Goal: Navigation & Orientation: Find specific page/section

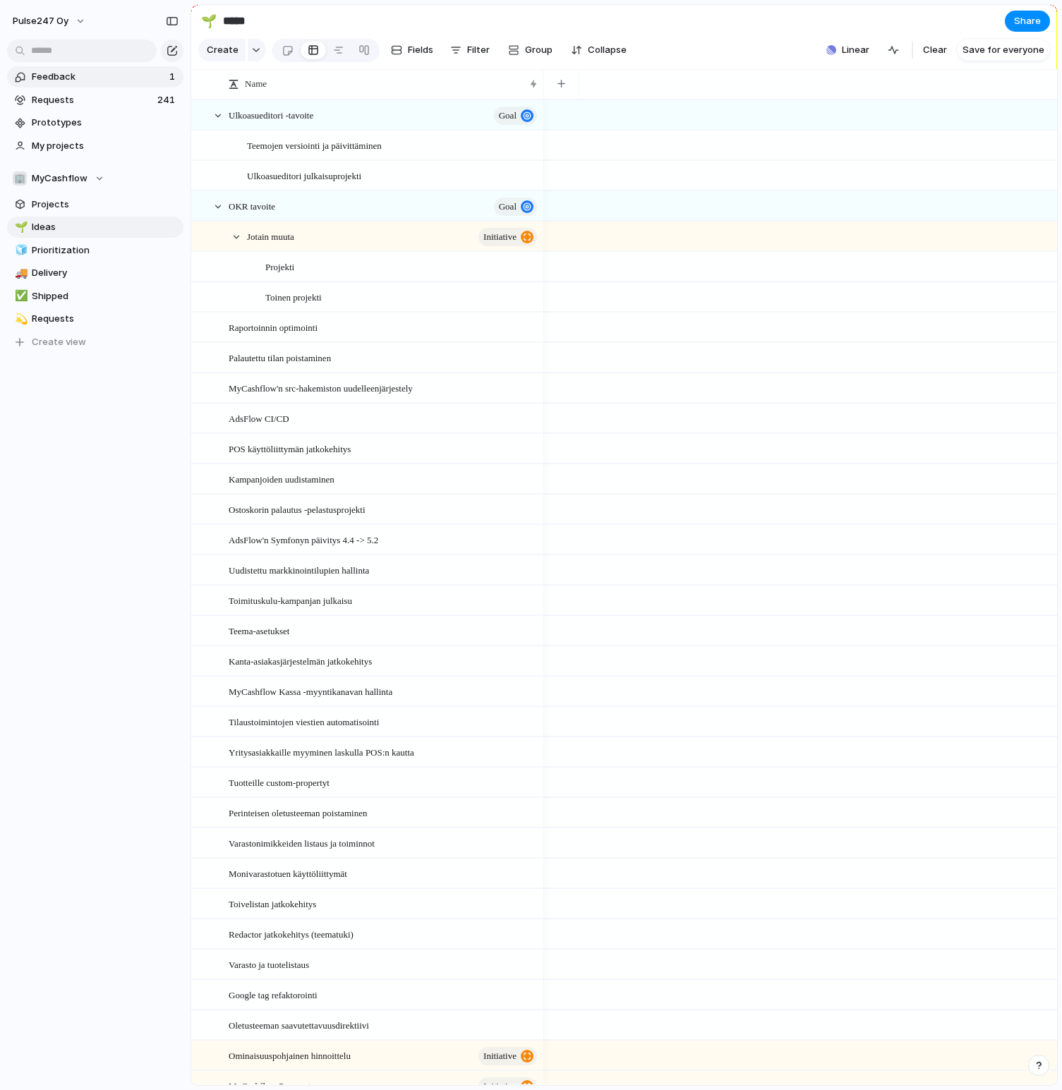
click at [91, 83] on span "Feedback" at bounding box center [98, 77] width 133 height 14
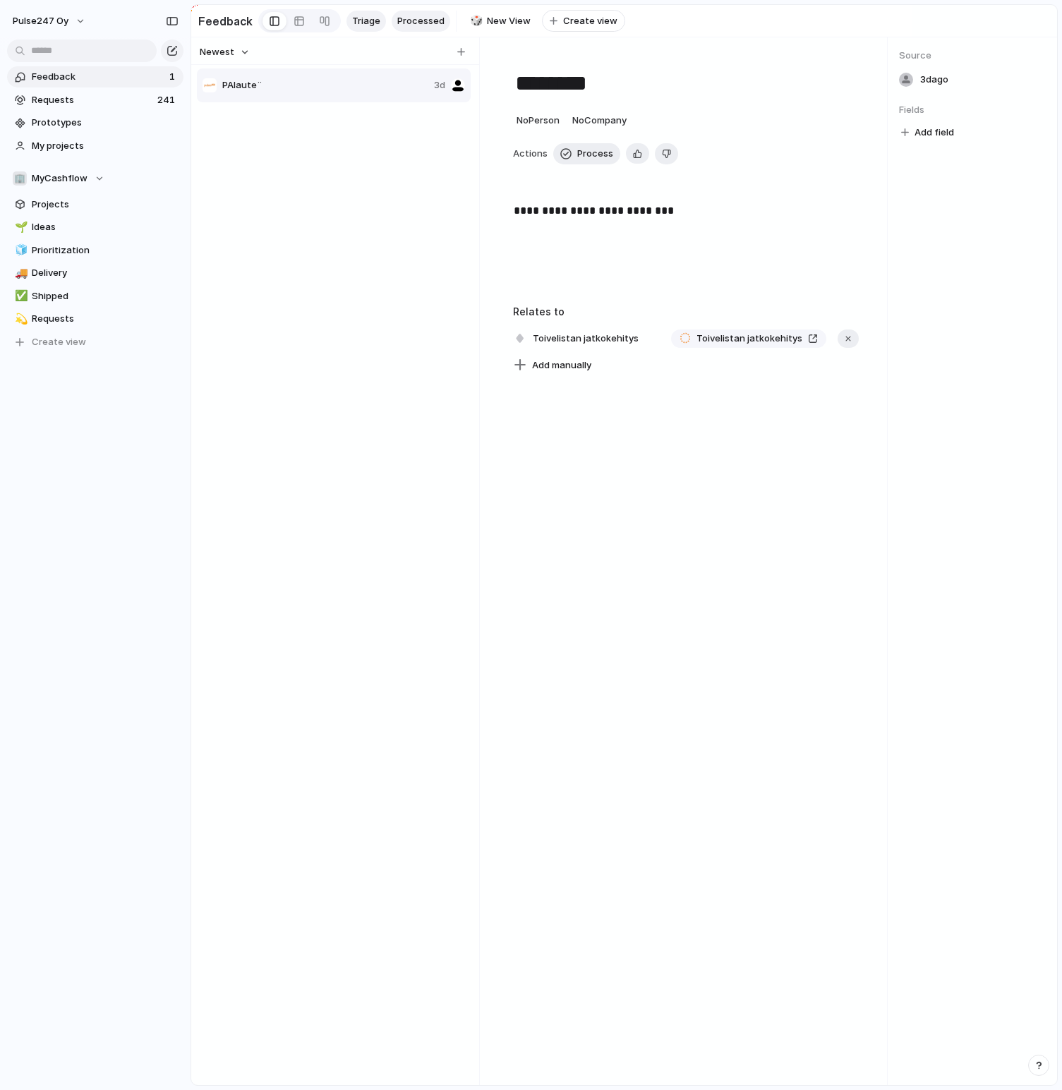
click at [404, 22] on span "Processed" at bounding box center [420, 21] width 47 height 14
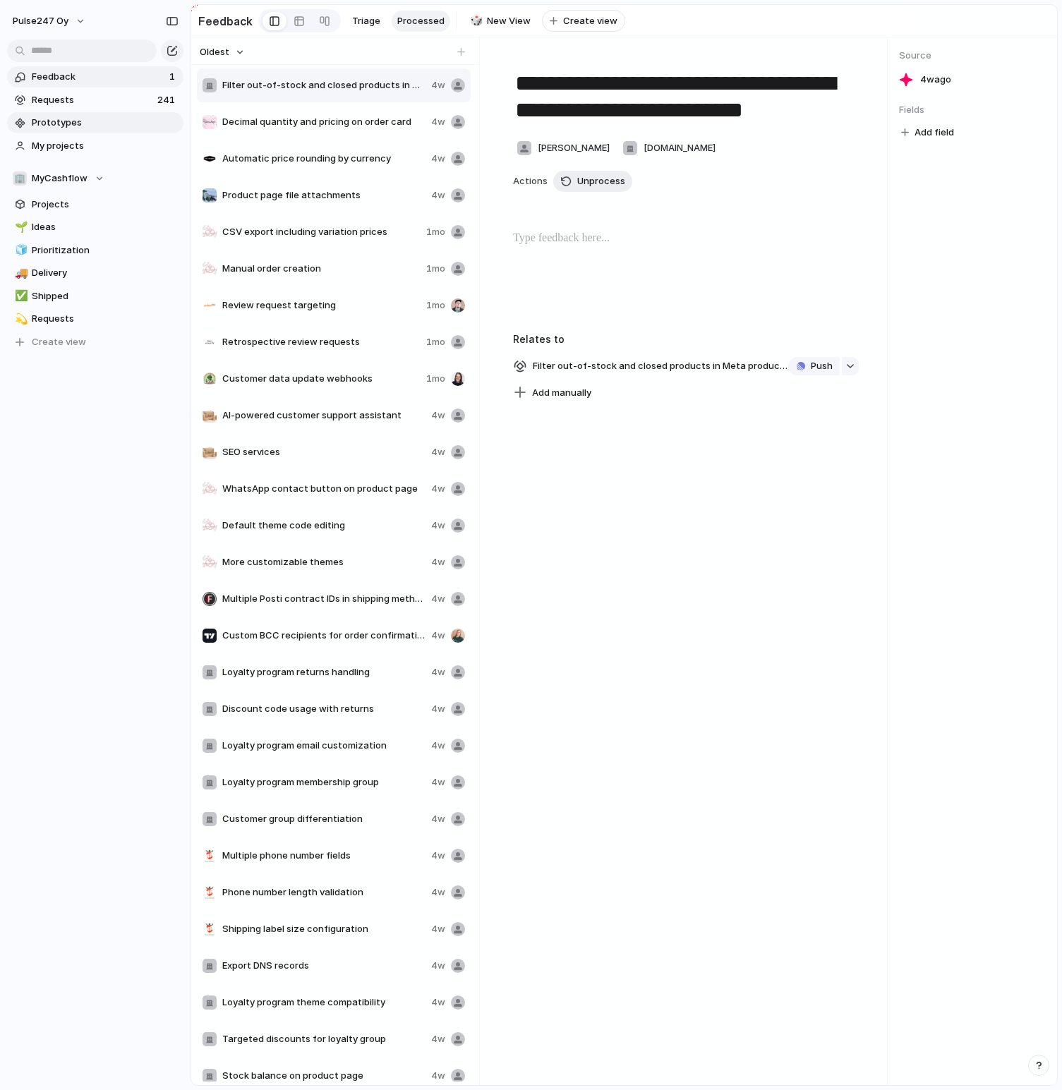
click at [84, 118] on span "Prototypes" at bounding box center [105, 123] width 147 height 14
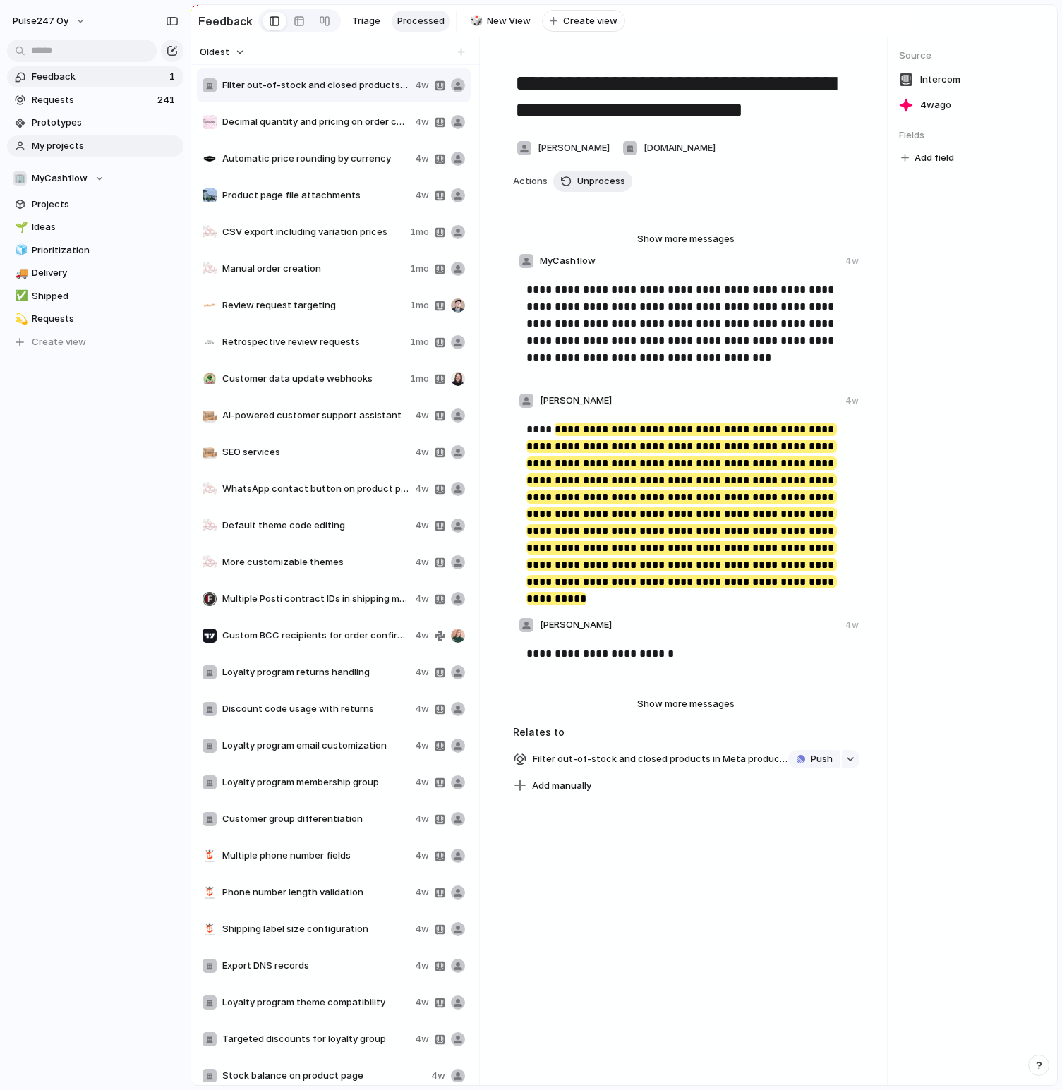
click at [75, 145] on span "My projects" at bounding box center [105, 146] width 147 height 14
